Goal: Obtain resource: Download file/media

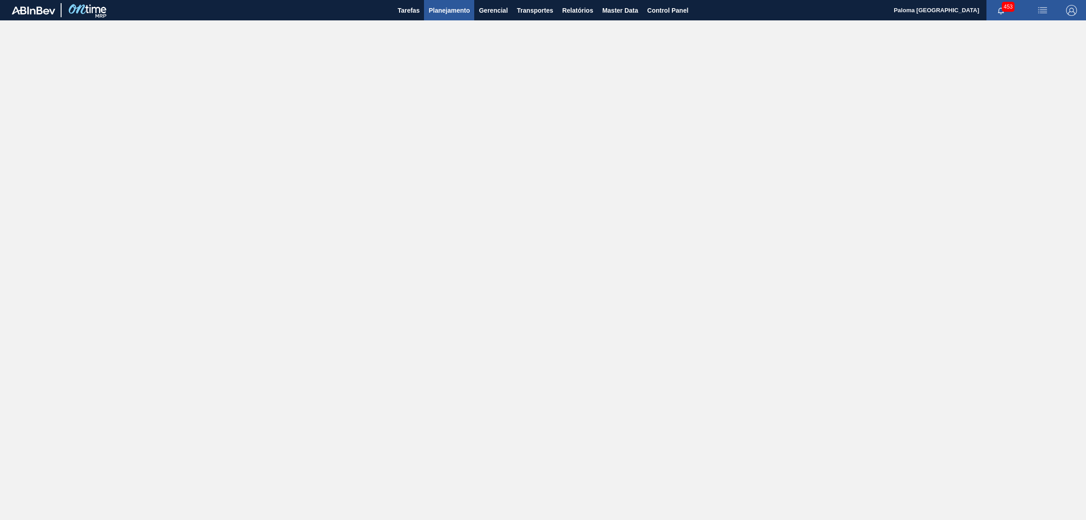
click at [458, 10] on span "Planejamento" at bounding box center [449, 10] width 41 height 11
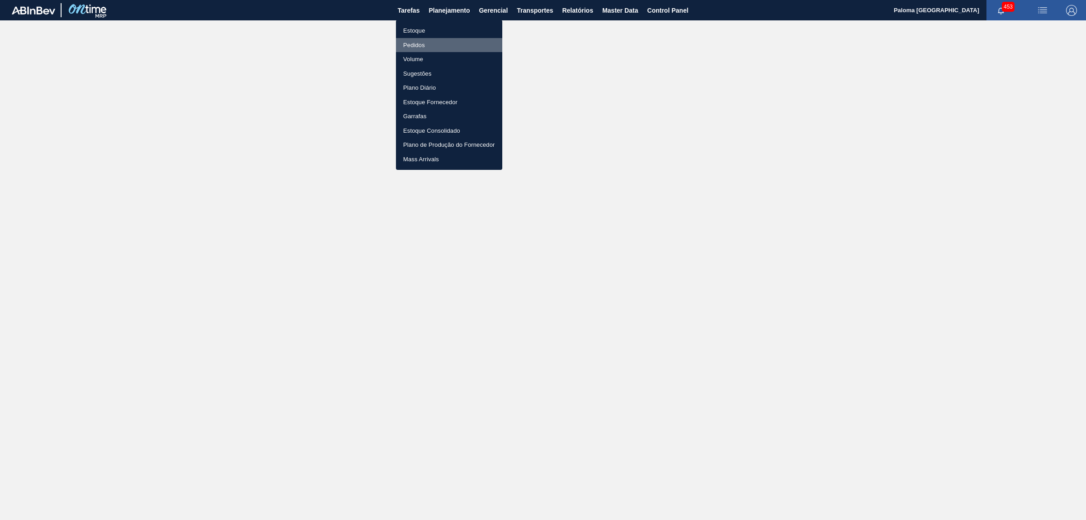
click at [419, 39] on li "Pedidos" at bounding box center [449, 45] width 106 height 14
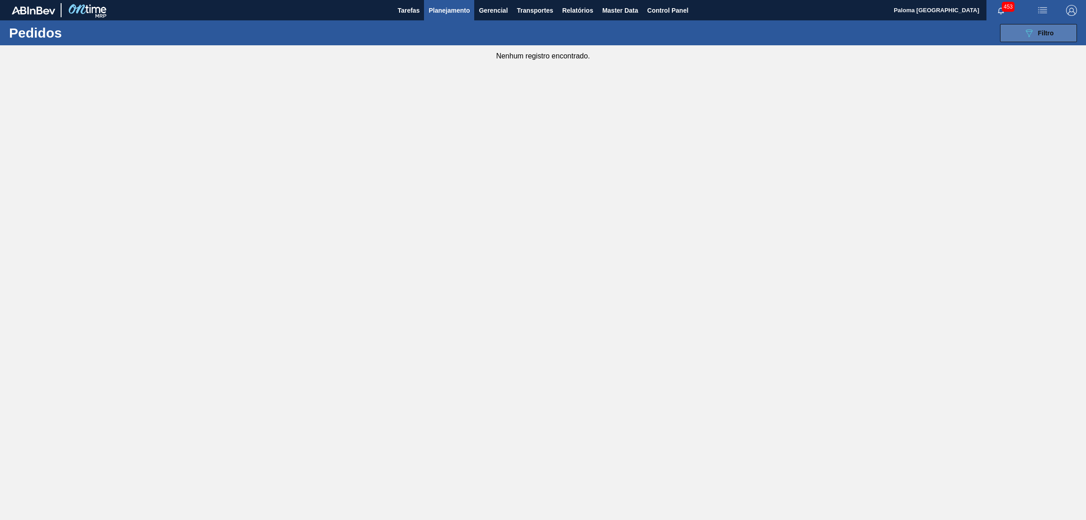
click at [1044, 29] on span "Filtro" at bounding box center [1046, 32] width 16 height 7
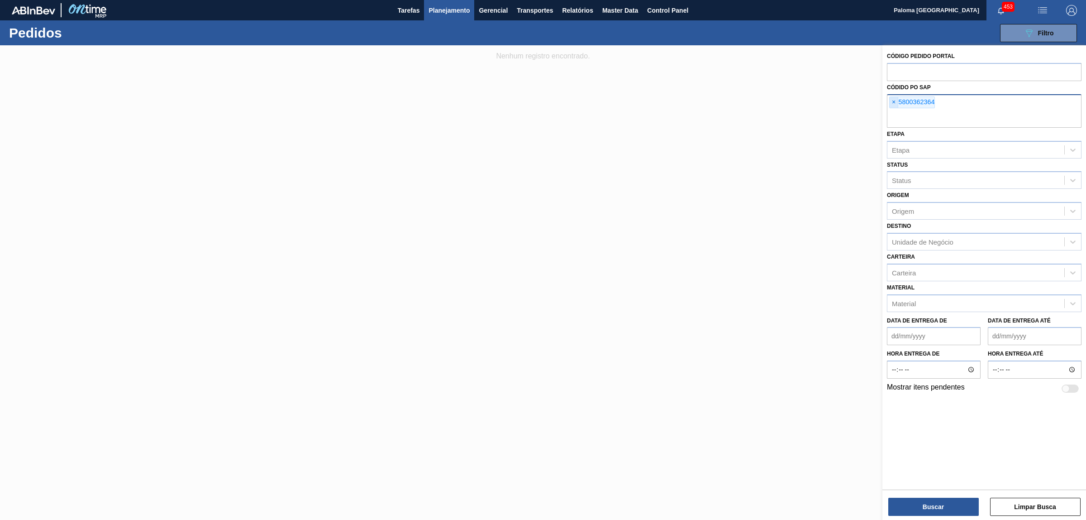
click at [894, 99] on span "×" at bounding box center [894, 102] width 9 height 11
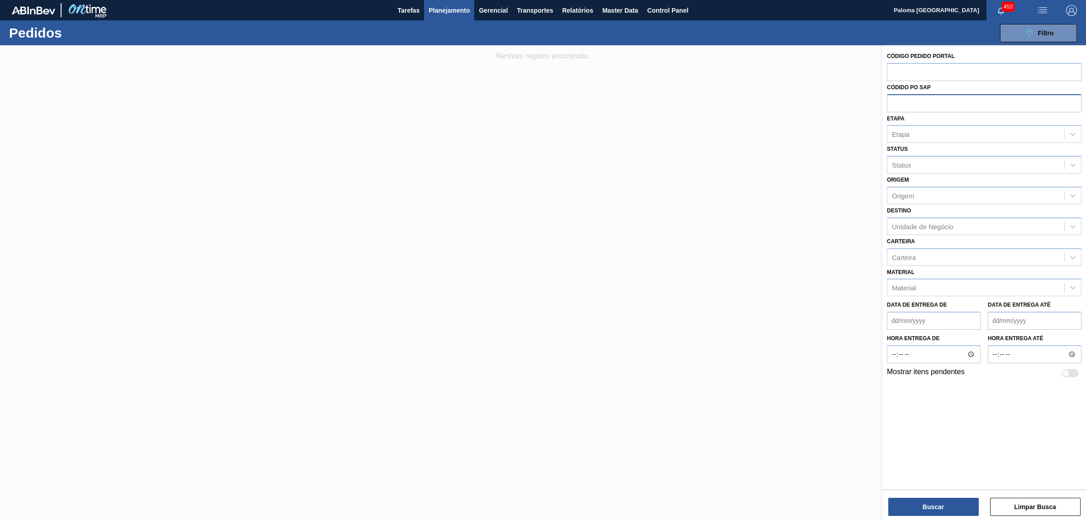
click at [902, 103] on input "text" at bounding box center [984, 102] width 195 height 17
type input "5800384291"
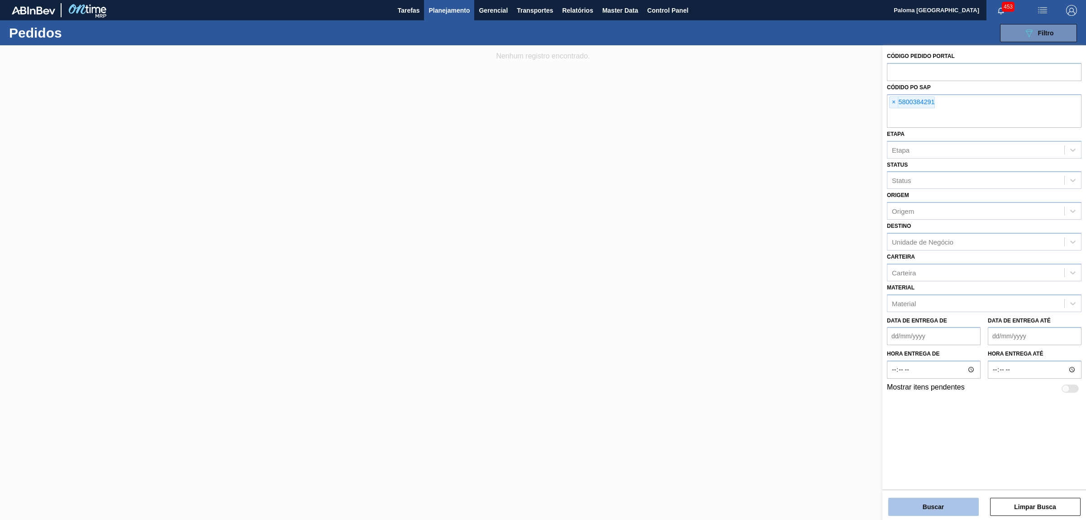
click at [956, 508] on button "Buscar" at bounding box center [934, 506] width 91 height 18
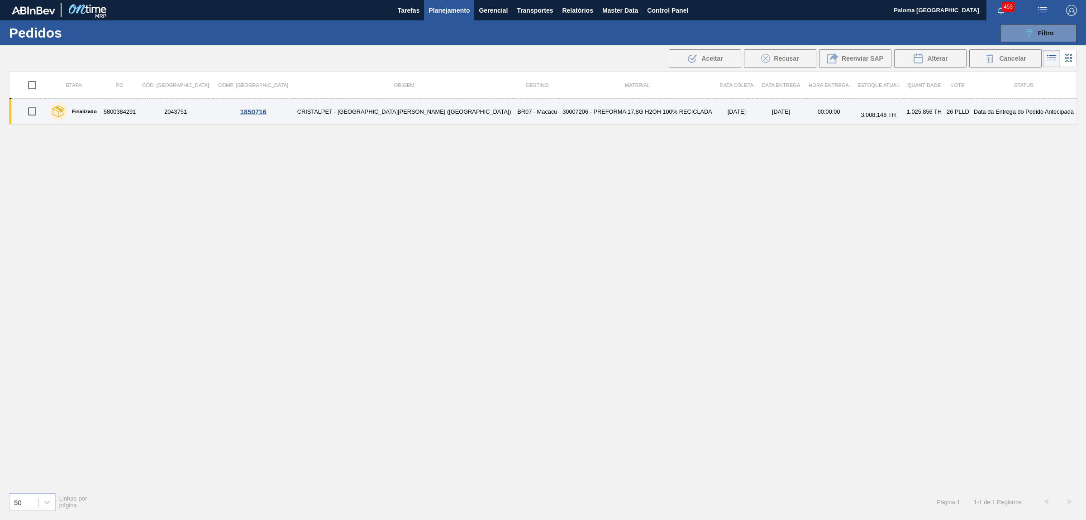
click at [559, 114] on td "30007206 - PREFORMA 17,8G H2OH 100% RECICLADA" at bounding box center [637, 112] width 157 height 26
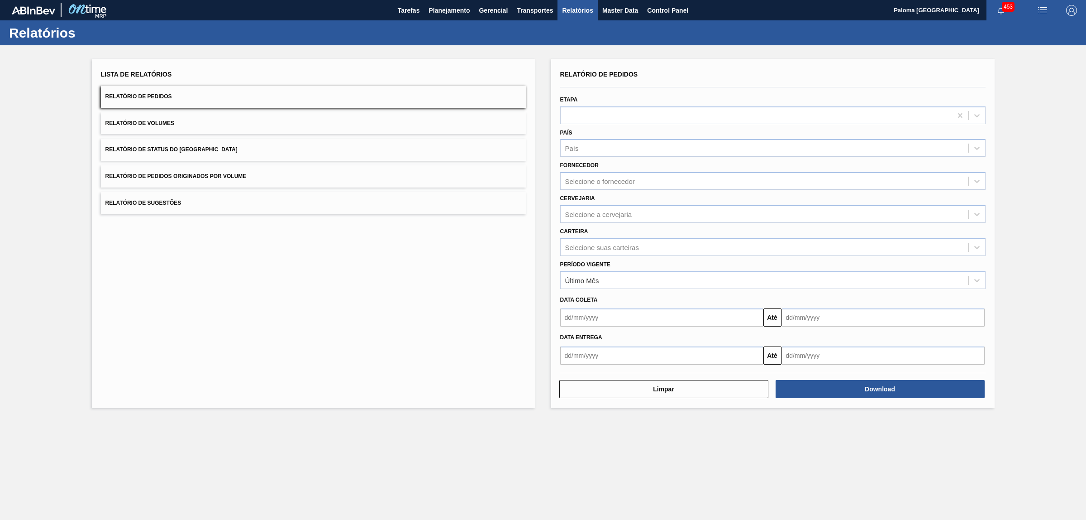
click at [182, 100] on button "Relatório de Pedidos" at bounding box center [313, 97] width 425 height 22
click at [607, 245] on div "Selecione suas carteiras" at bounding box center [602, 247] width 74 height 8
type input "PRE"
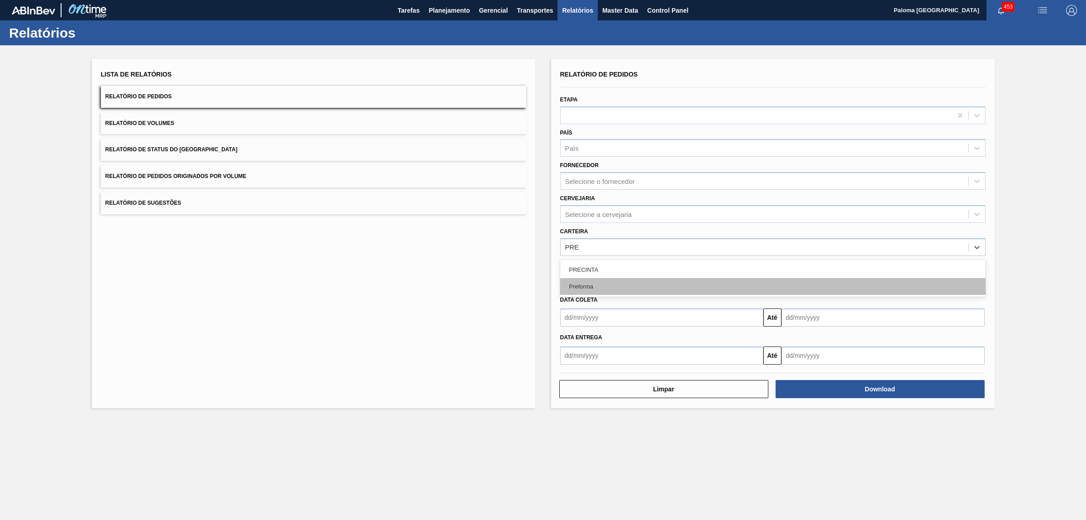
click at [599, 288] on div "Preforma" at bounding box center [772, 286] width 425 height 17
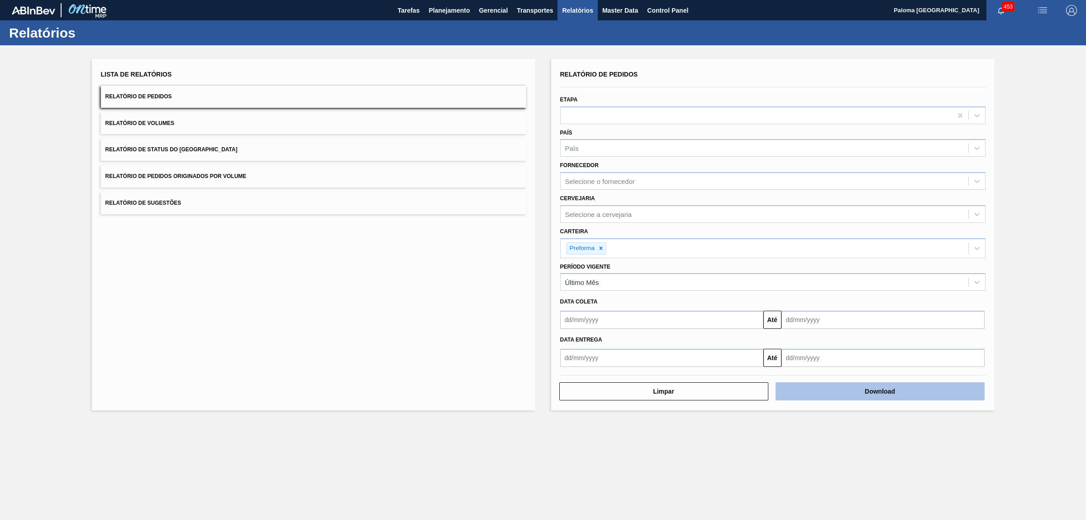
click at [894, 396] on button "Download" at bounding box center [880, 391] width 209 height 18
